Goal: Transaction & Acquisition: Download file/media

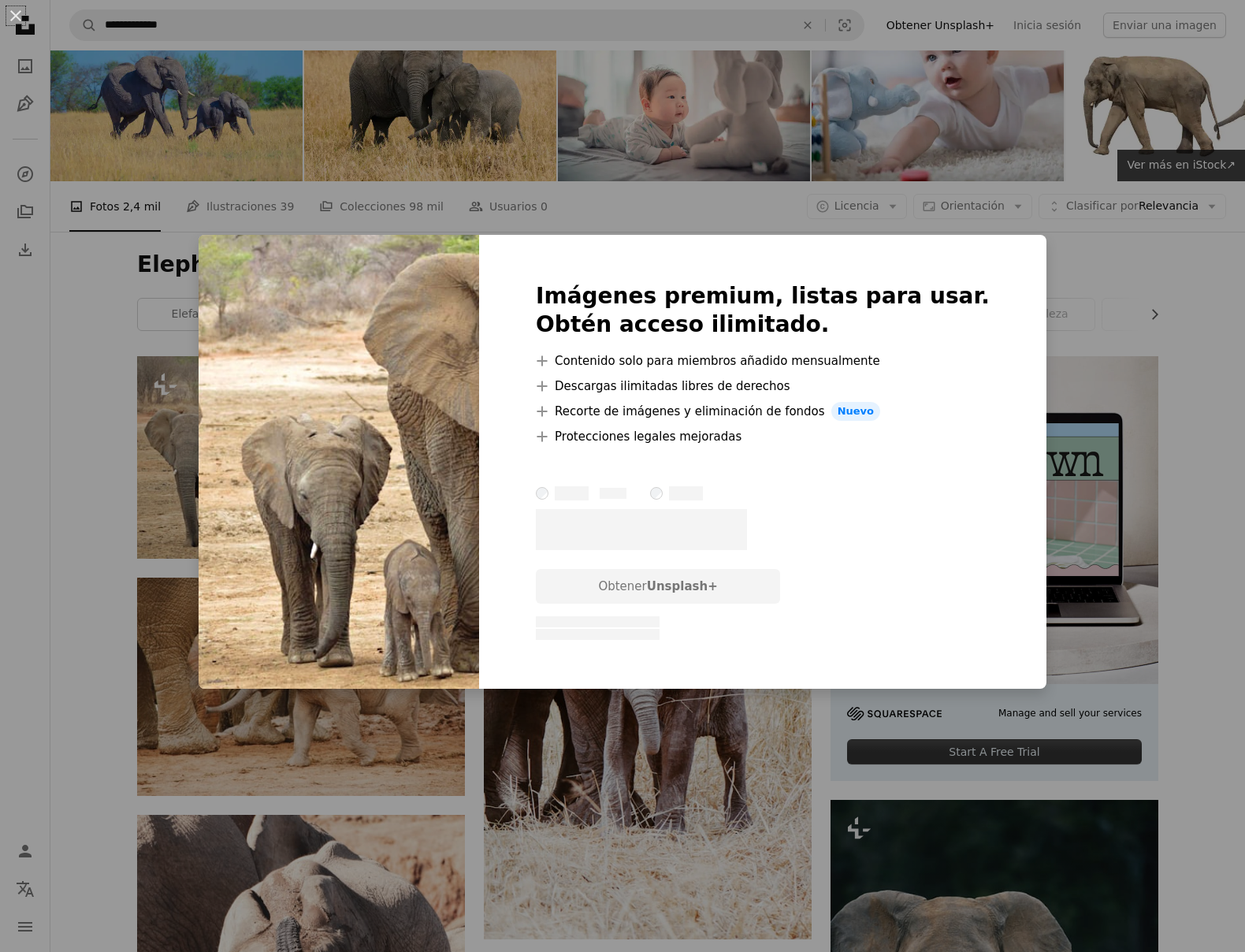
scroll to position [37, 0]
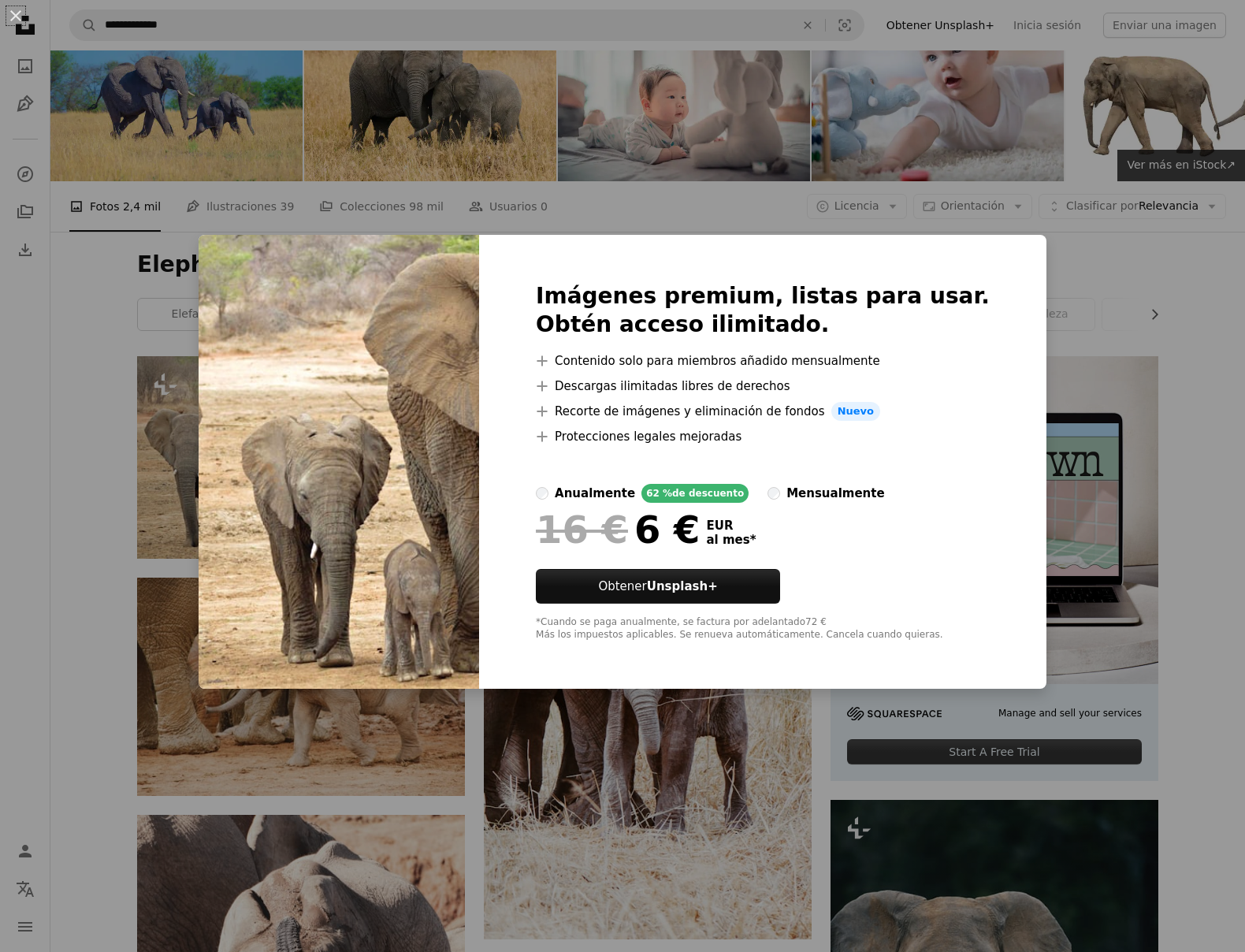
click at [1064, 251] on div "An X shape Imágenes premium, listas para usar. Obtén acceso ilimitado. A plus s…" at bounding box center [622, 476] width 1245 height 952
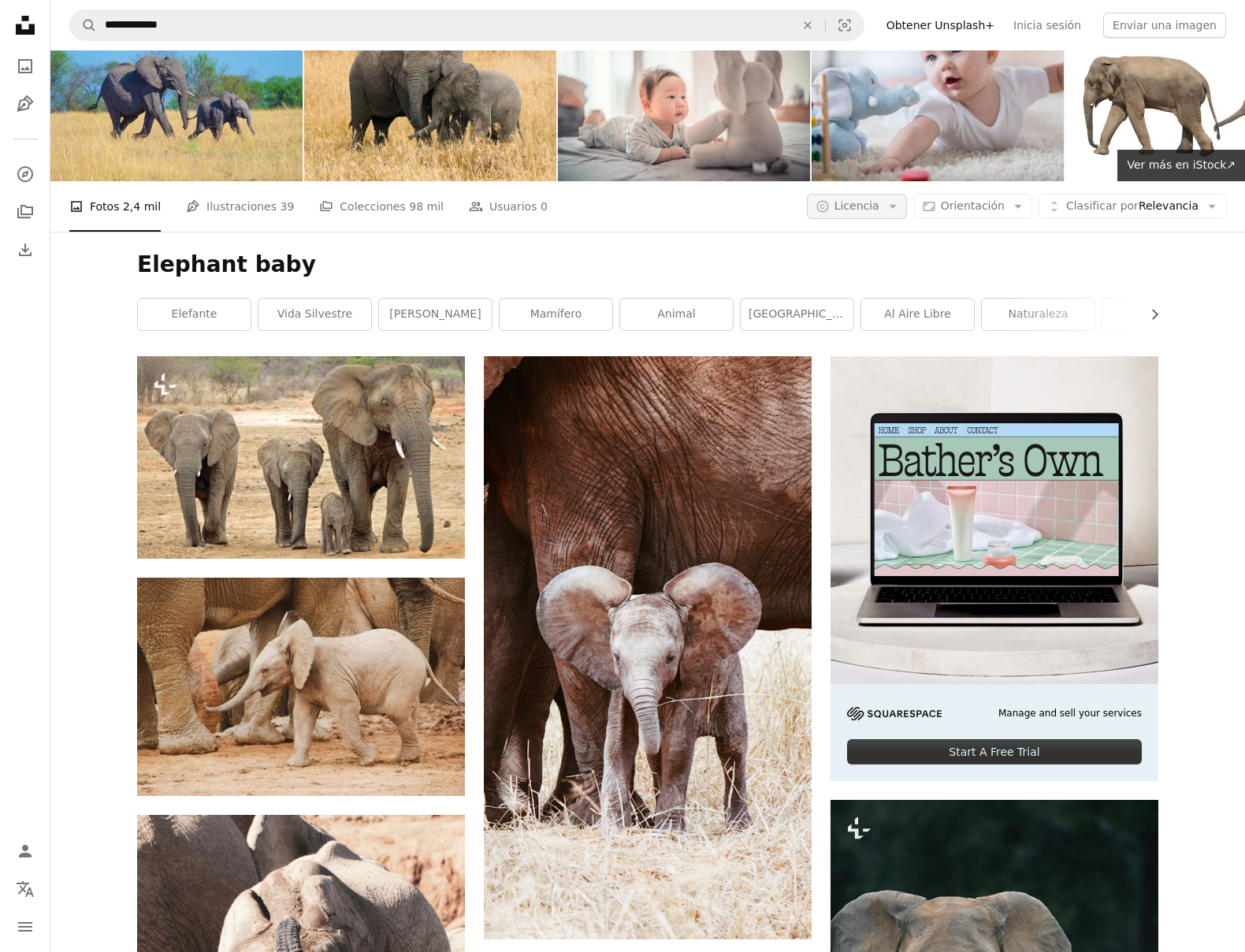
click at [867, 210] on span "Licencia" at bounding box center [856, 205] width 45 height 13
click at [874, 335] on span "Gratuita" at bounding box center [898, 332] width 96 height 16
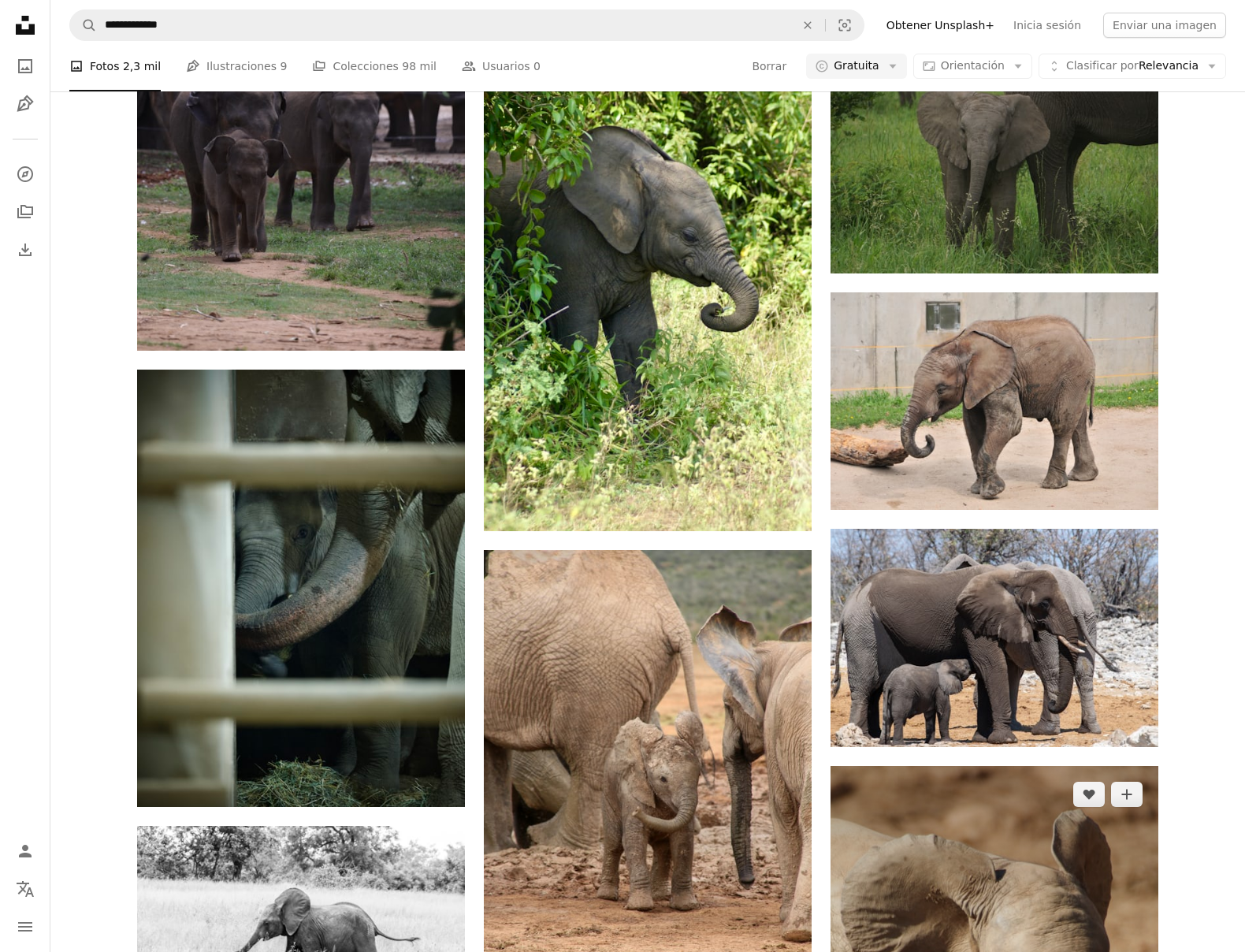
scroll to position [1727, 0]
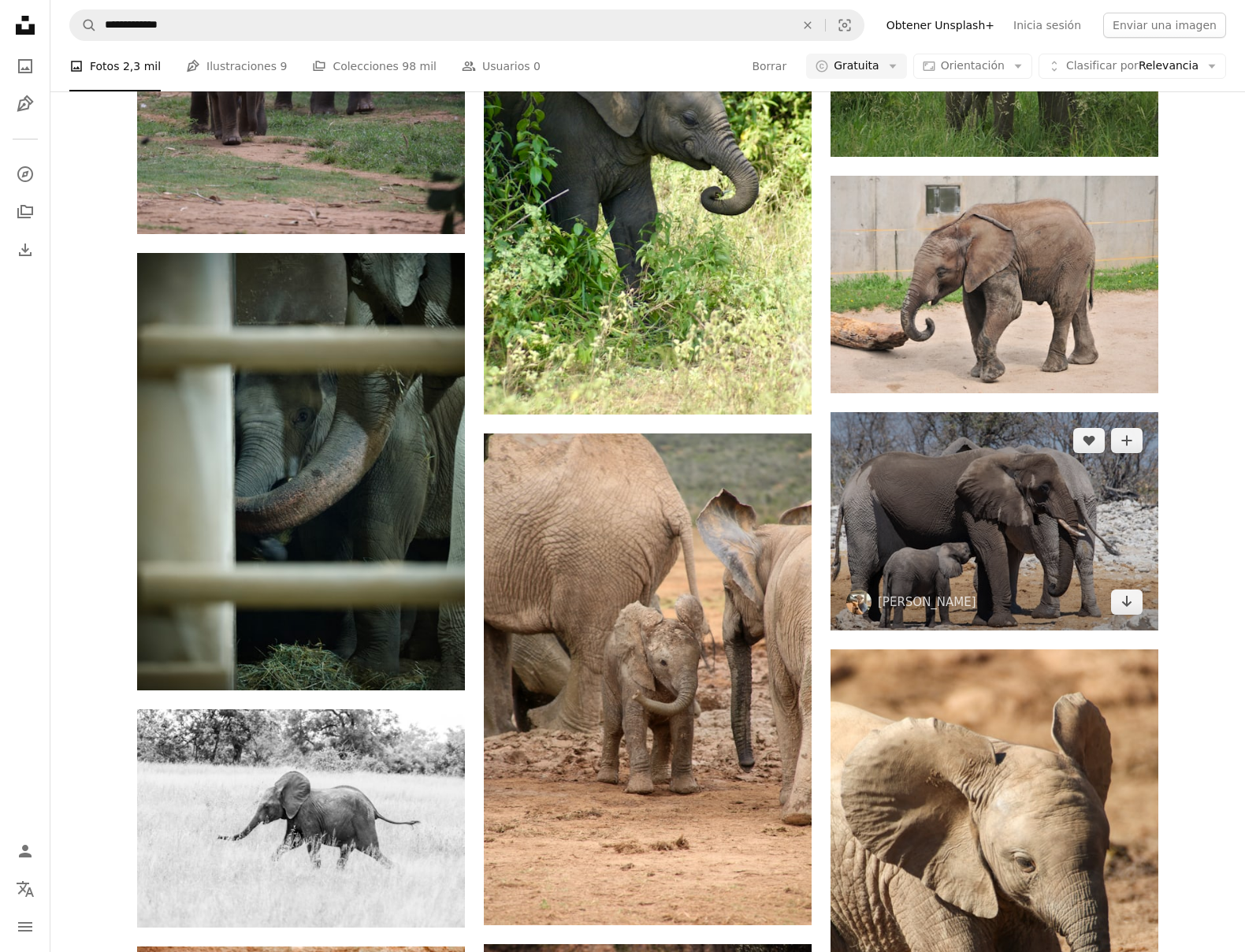
click at [806, 53] on button "A copyright icon © Gratuita Arrow down" at bounding box center [856, 66] width 101 height 25
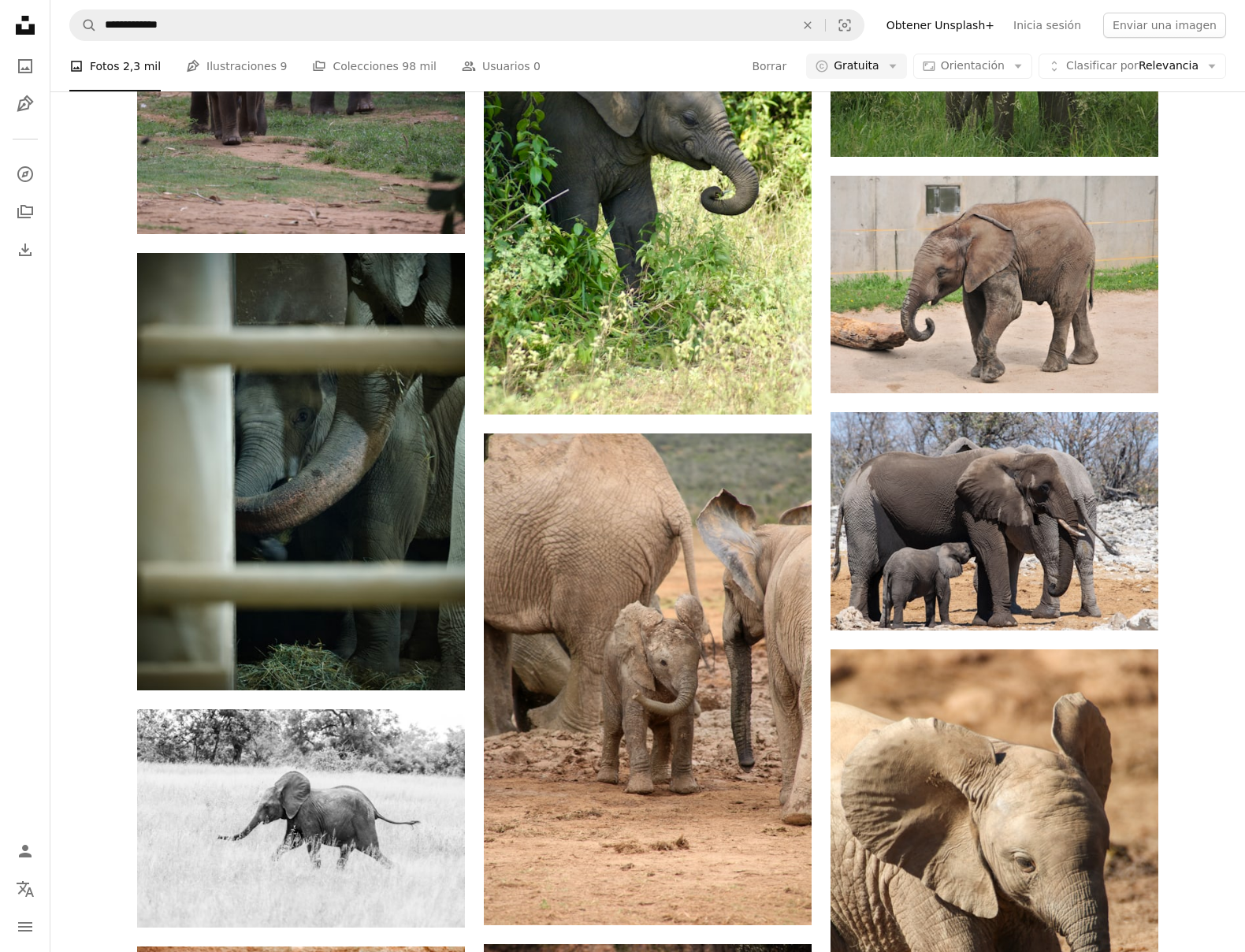
drag, startPoint x: 1198, startPoint y: 591, endPoint x: 1189, endPoint y: 591, distance: 9.0
click at [1198, 591] on div "A heart A plus sign [PERSON_NAME] Arrow pointing down A heart A plus sign [PERS…" at bounding box center [648, 33] width 1194 height 2734
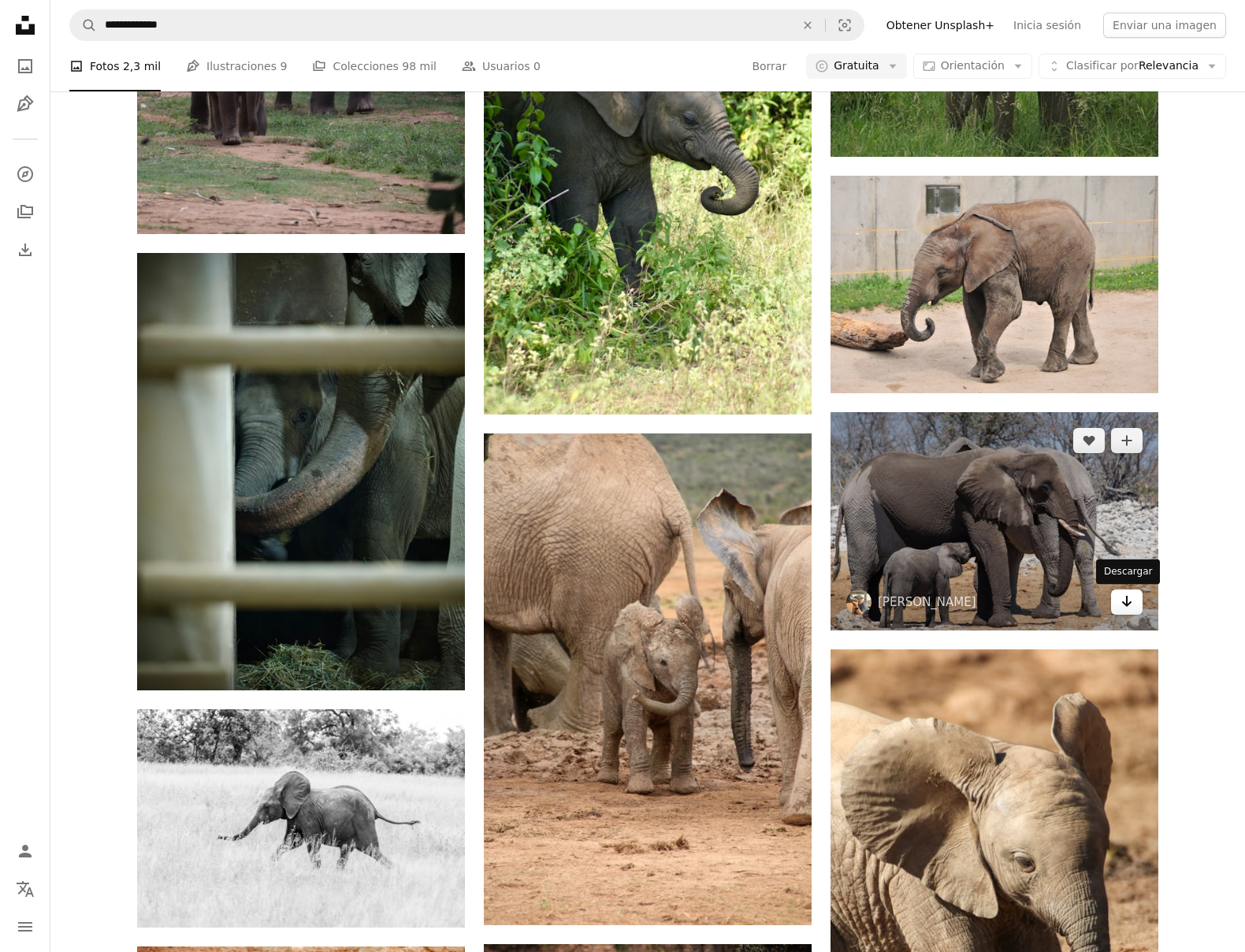
click at [1130, 611] on icon "Arrow pointing down" at bounding box center [1126, 601] width 13 height 19
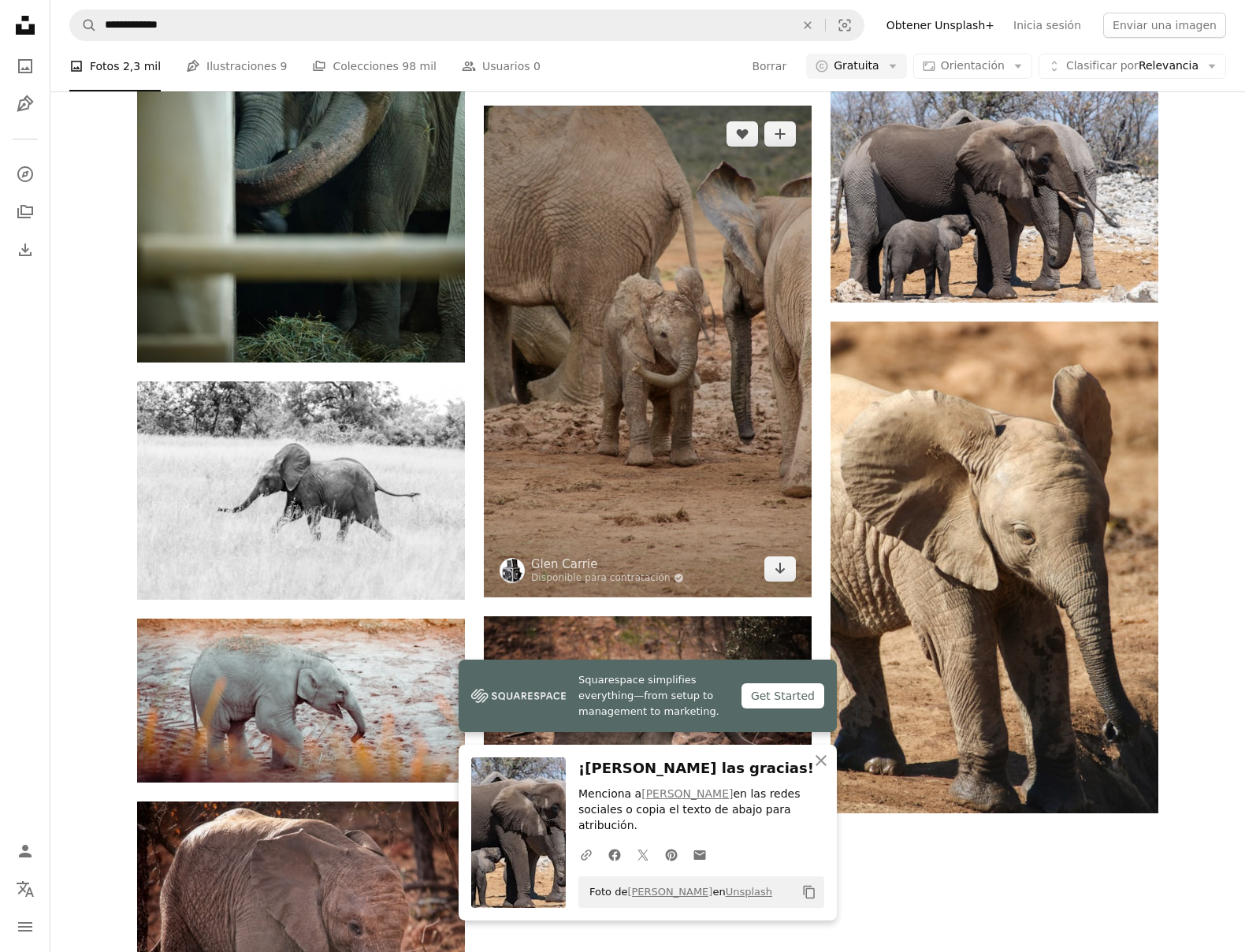
scroll to position [2064, 0]
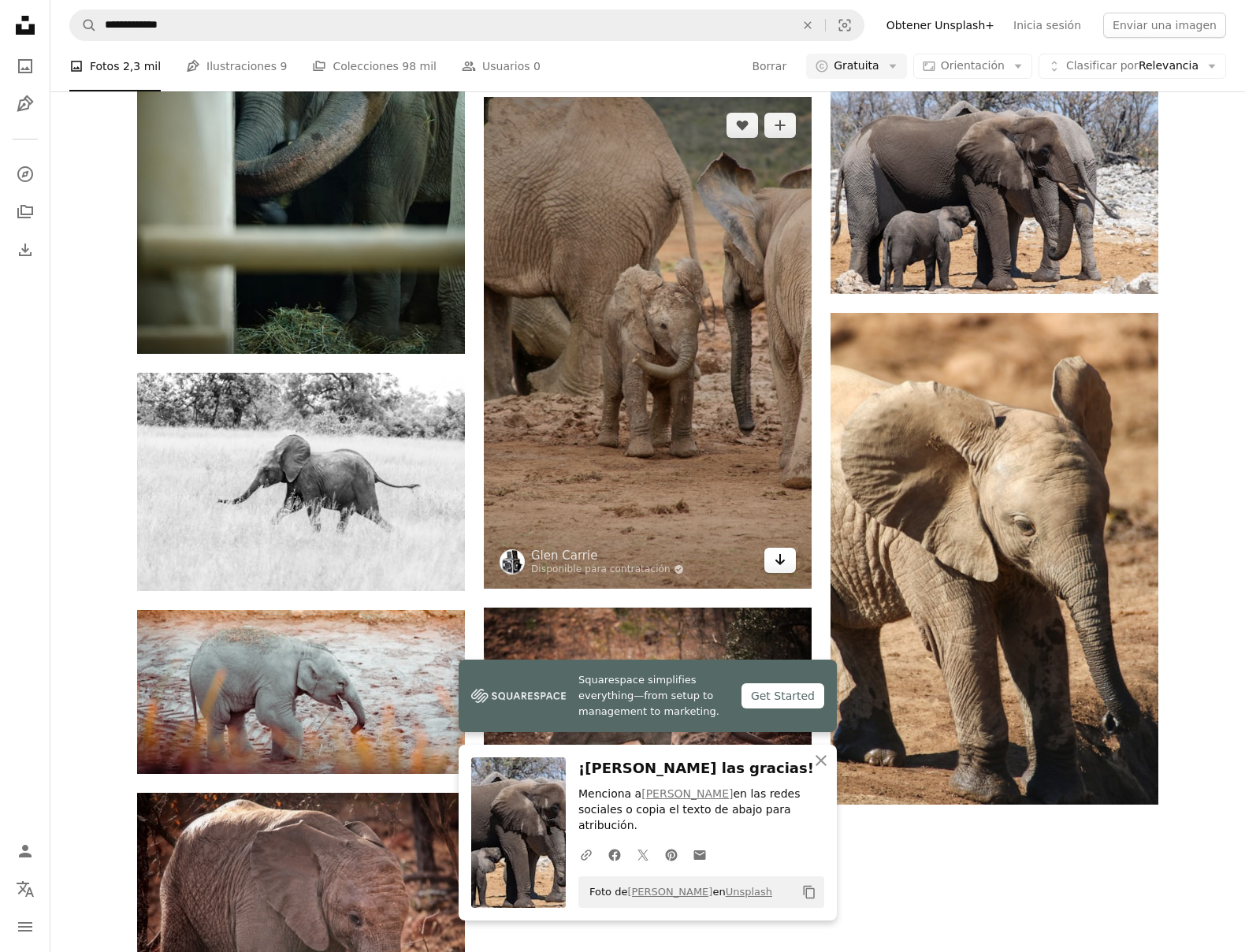
click at [779, 566] on icon "Arrow pointing down" at bounding box center [780, 559] width 13 height 19
